Goal: Information Seeking & Learning: Learn about a topic

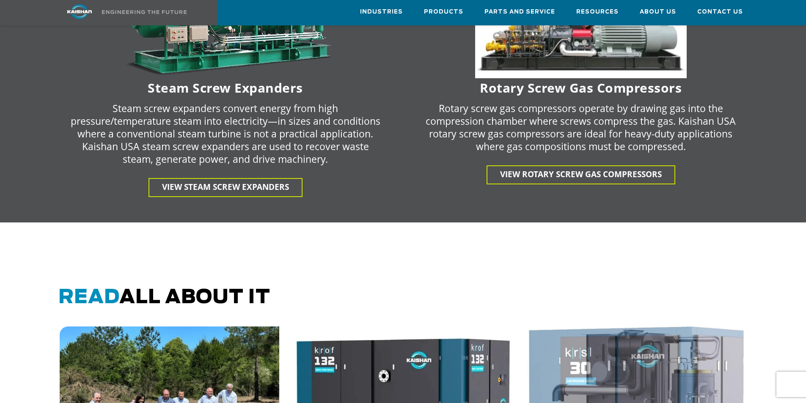
scroll to position [2032, 0]
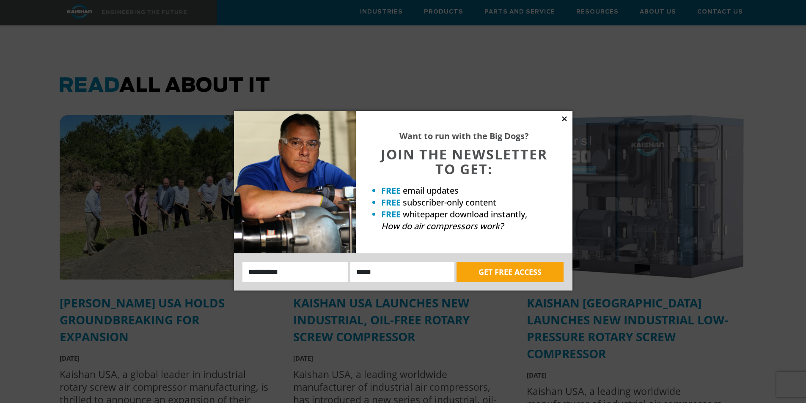
click at [565, 119] on icon at bounding box center [564, 118] width 5 height 5
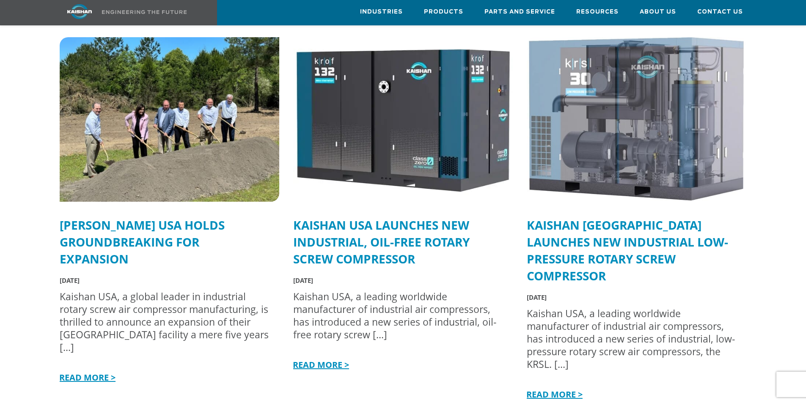
scroll to position [2108, 0]
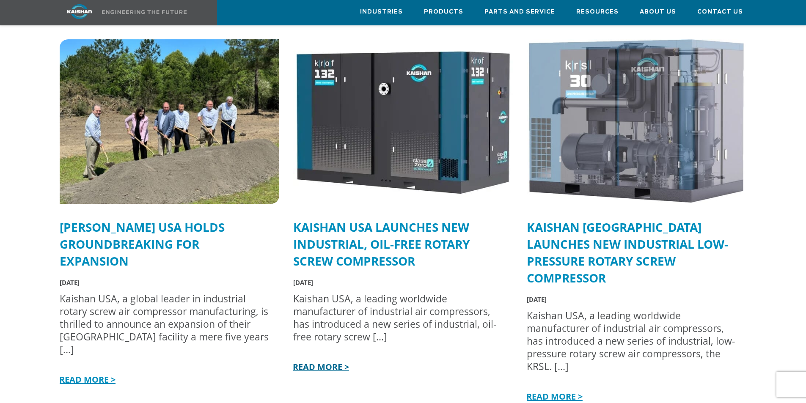
click at [323, 362] on link "READ MORE >" at bounding box center [320, 367] width 58 height 11
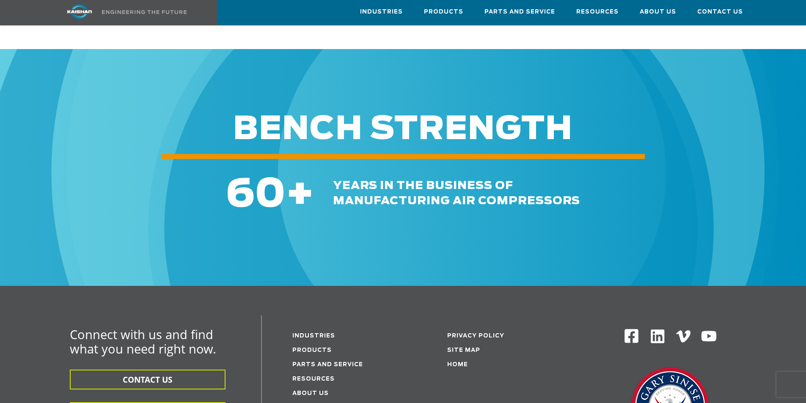
scroll to position [508, 0]
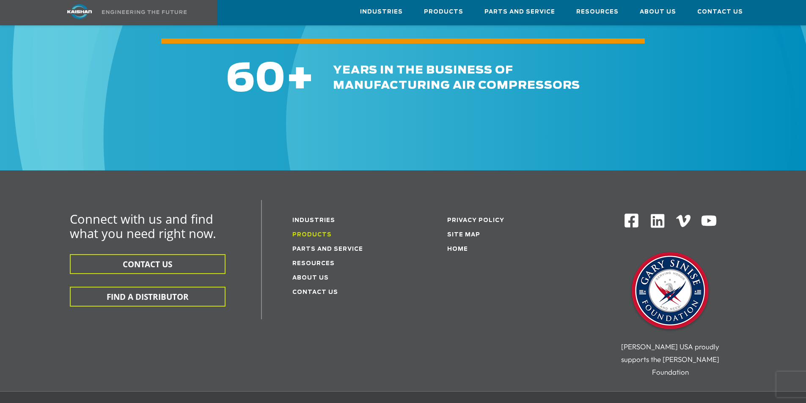
click at [309, 232] on link "Products" at bounding box center [312, 235] width 39 height 6
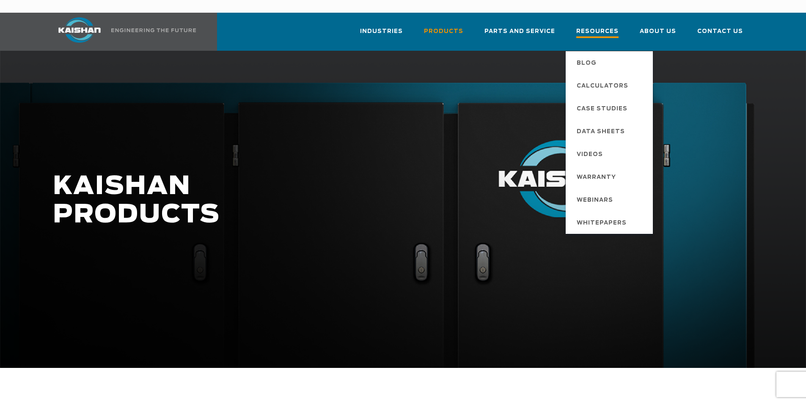
click at [598, 20] on link "Resources" at bounding box center [598, 35] width 42 height 30
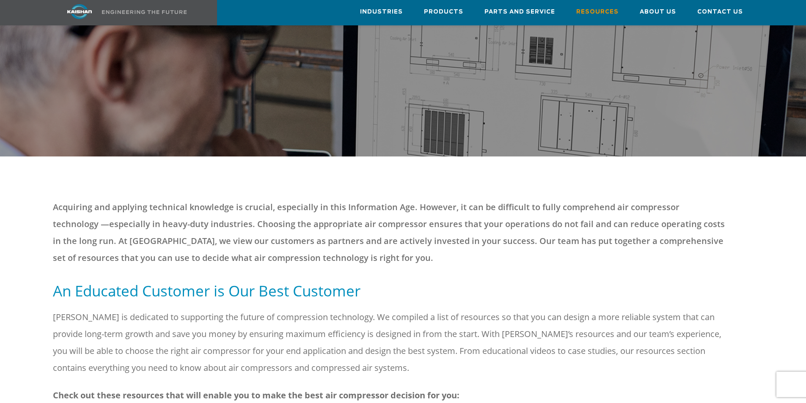
scroll to position [423, 0]
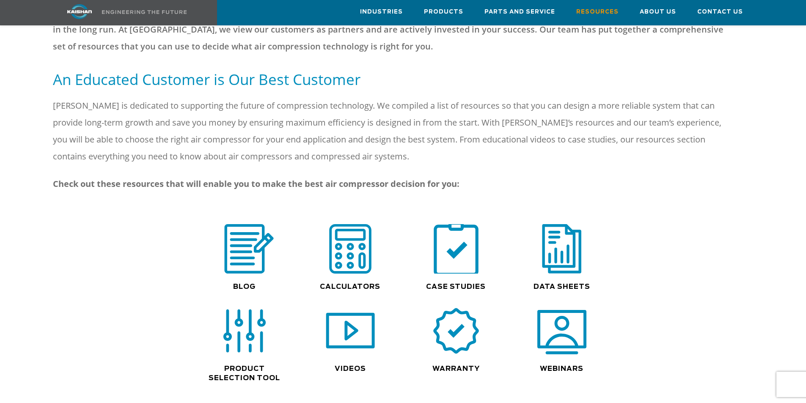
click at [464, 238] on img at bounding box center [456, 249] width 54 height 55
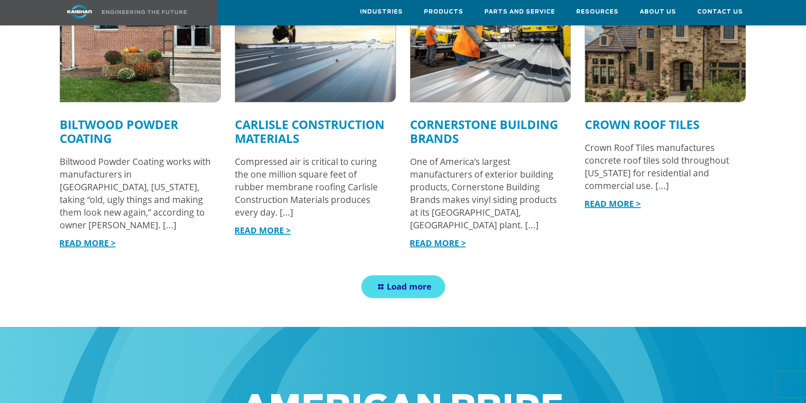
scroll to position [974, 0]
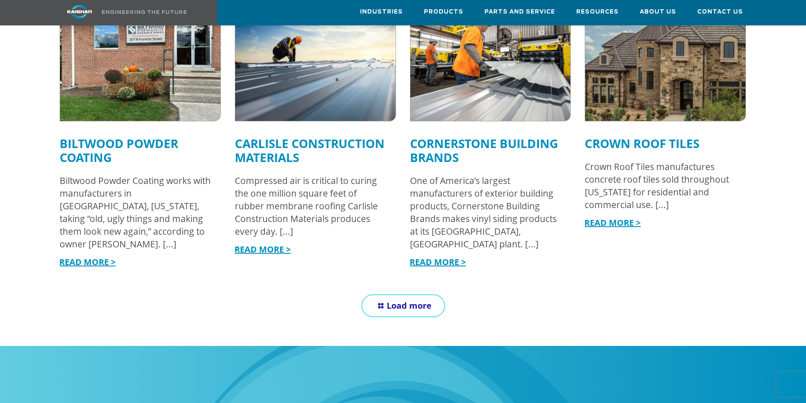
click at [384, 301] on icon at bounding box center [381, 306] width 12 height 11
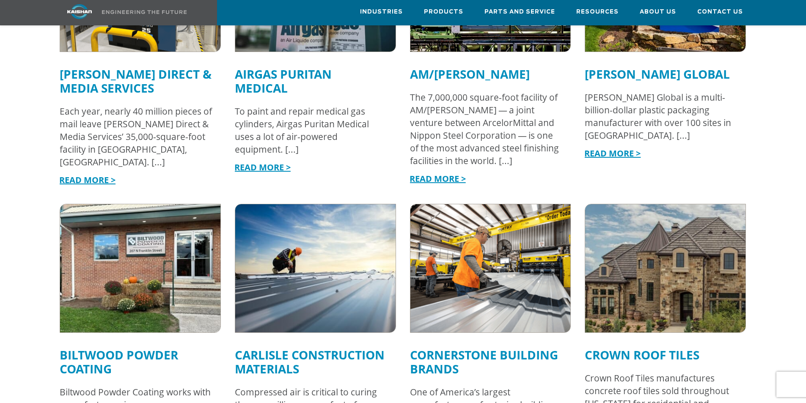
scroll to position [423, 0]
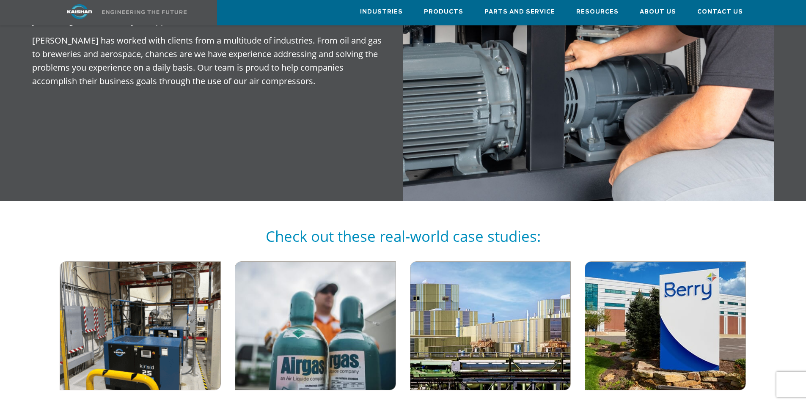
click at [182, 316] on img at bounding box center [140, 326] width 177 height 141
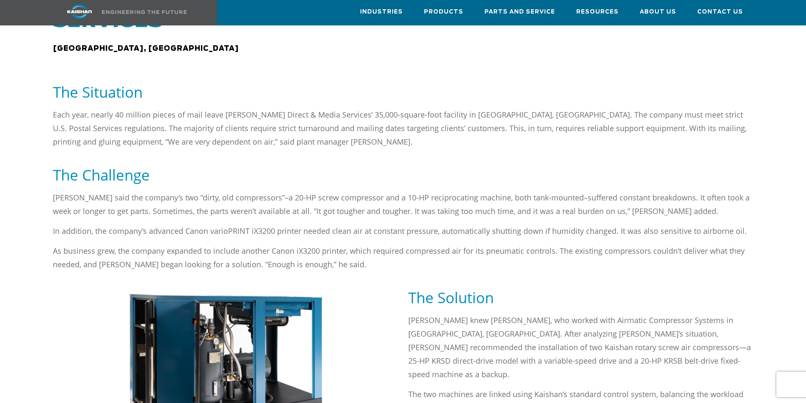
scroll to position [423, 0]
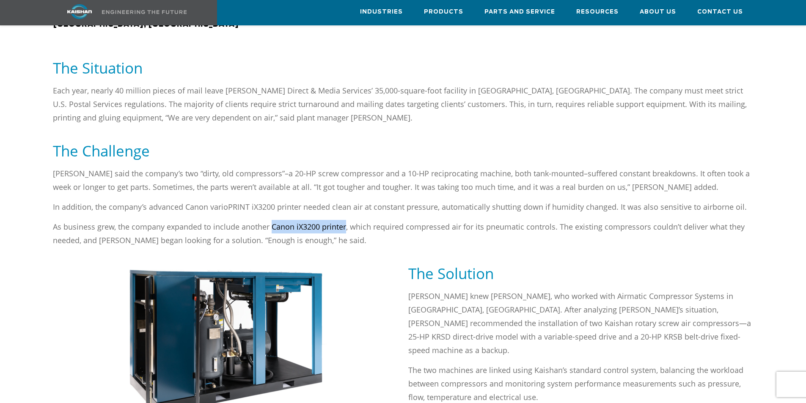
drag, startPoint x: 271, startPoint y: 191, endPoint x: 345, endPoint y: 192, distance: 74.1
click at [345, 220] on p "As business grew, the company expanded to include another Canon iX3200 printer,…" at bounding box center [403, 233] width 701 height 27
click at [529, 220] on p "As business grew, the company expanded to include another Canon iX3200 printer,…" at bounding box center [403, 233] width 701 height 27
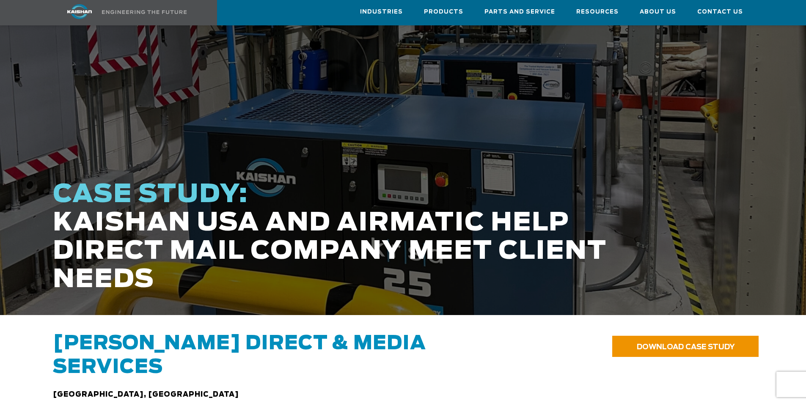
scroll to position [0, 0]
